Goal: Transaction & Acquisition: Purchase product/service

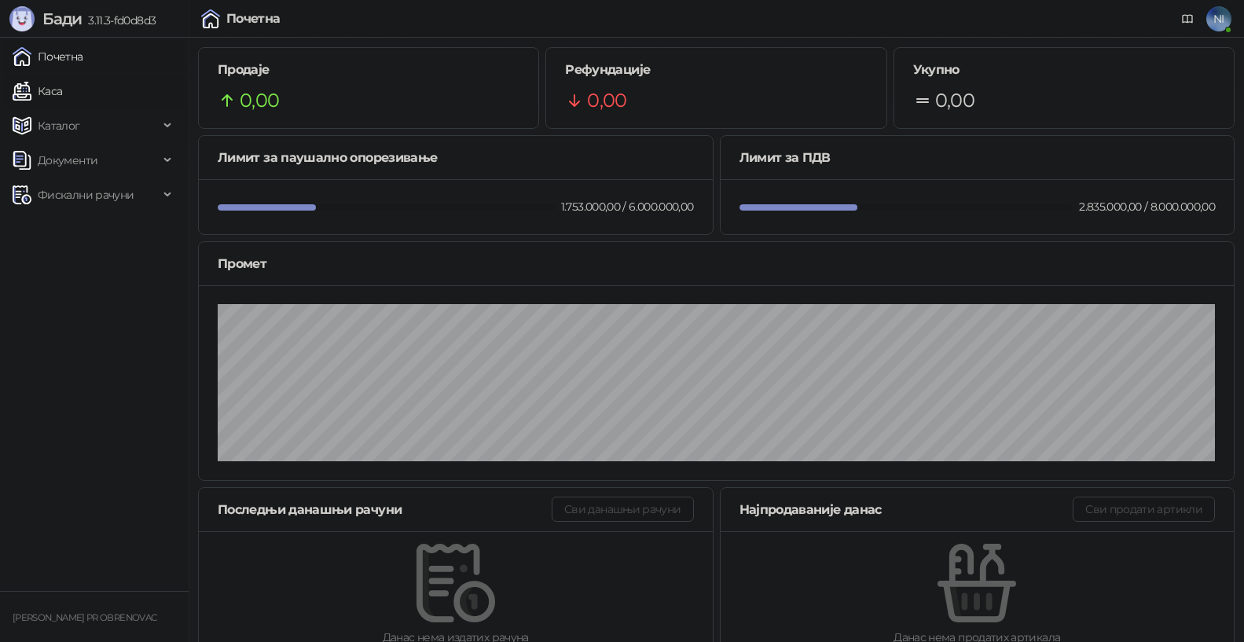
click at [57, 86] on link "Каса" at bounding box center [38, 90] width 50 height 31
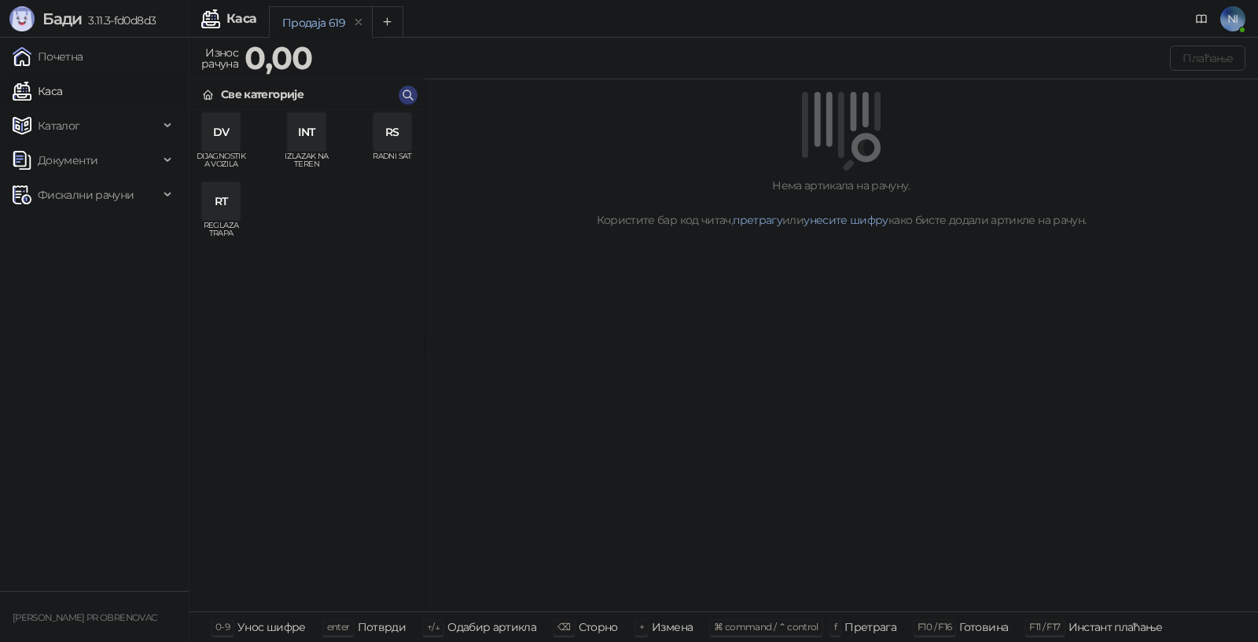
click at [218, 143] on div "DV" at bounding box center [221, 132] width 38 height 38
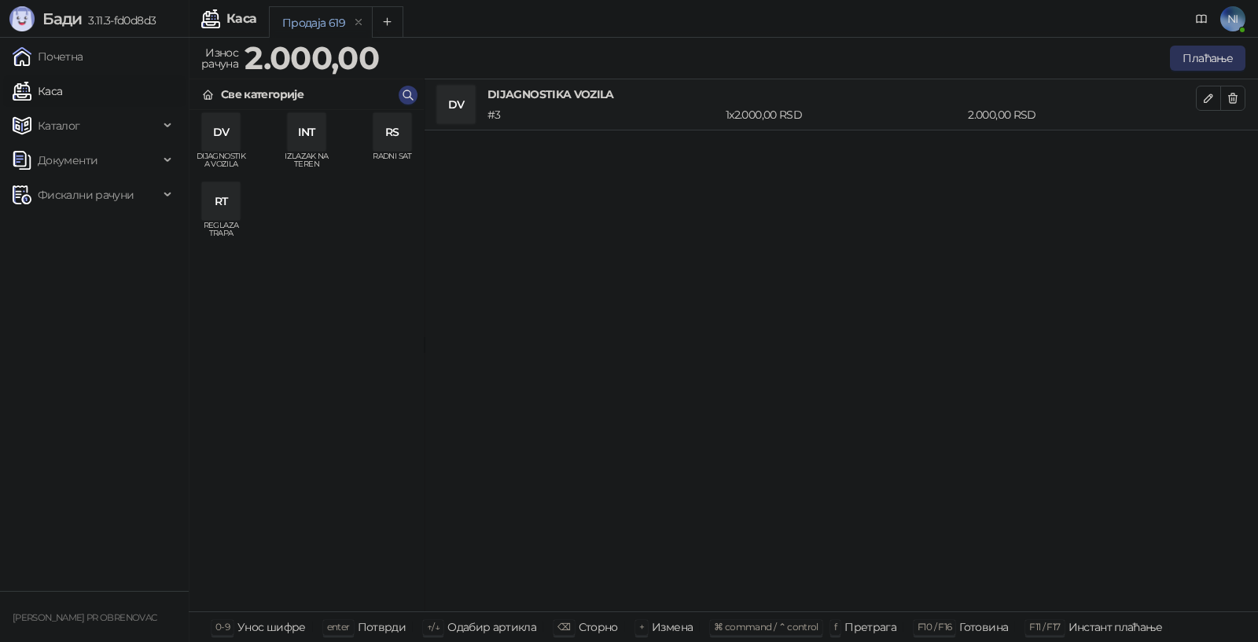
click at [1196, 54] on button "Плаћање" at bounding box center [1207, 58] width 75 height 25
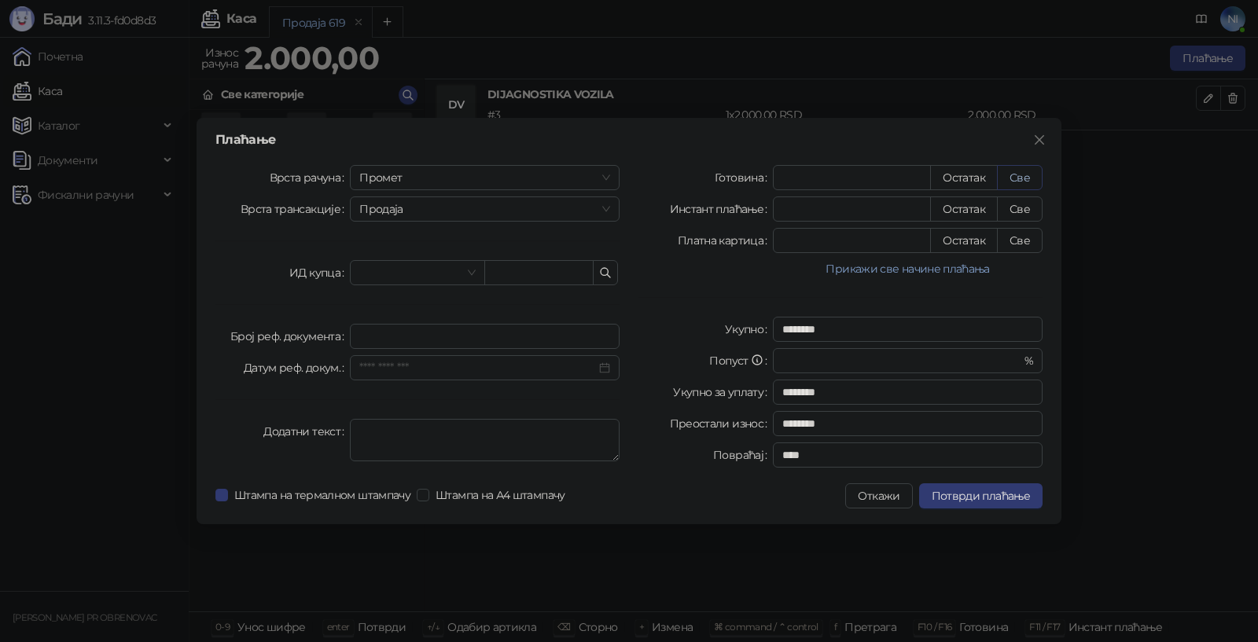
click at [1016, 171] on button "Све" at bounding box center [1020, 177] width 46 height 25
type input "****"
click at [994, 495] on span "Потврди плаћање" at bounding box center [980, 496] width 98 height 14
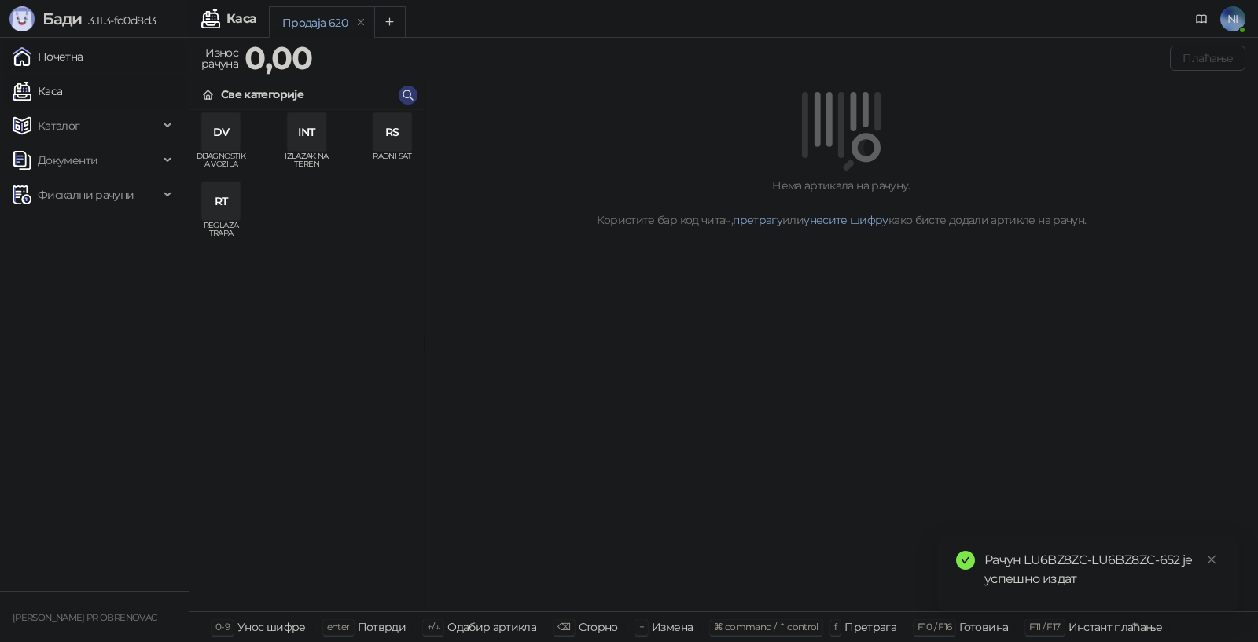
click at [83, 46] on link "Почетна" at bounding box center [48, 56] width 71 height 31
